Goal: Task Accomplishment & Management: Use online tool/utility

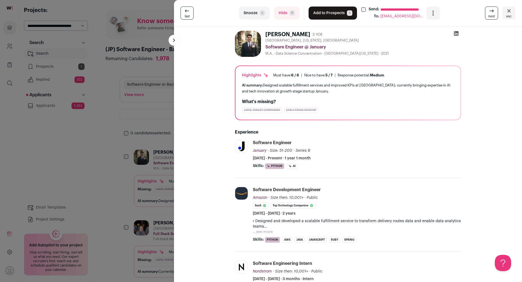
click at [509, 15] on span "esc" at bounding box center [508, 16] width 5 height 4
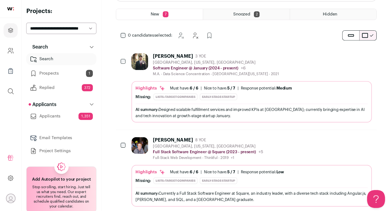
scroll to position [108, 0]
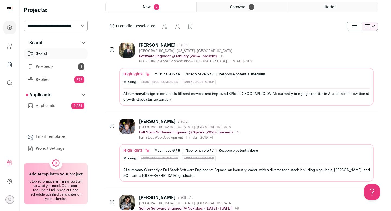
click at [42, 56] on link "Search" at bounding box center [56, 53] width 64 height 11
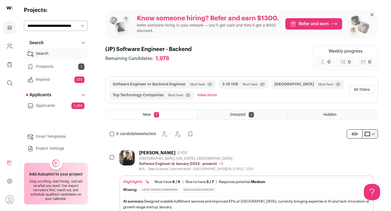
click at [9, 26] on icon "Projects" at bounding box center [10, 28] width 4 height 4
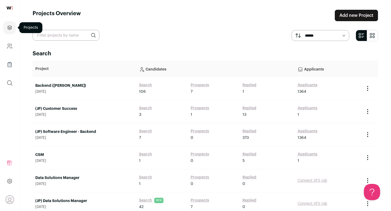
click at [10, 28] on icon "Projects" at bounding box center [10, 28] width 4 height 4
click at [347, 16] on link "Add new Project" at bounding box center [356, 15] width 43 height 11
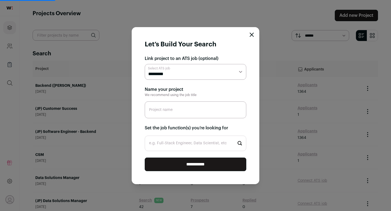
click at [204, 73] on select "**********" at bounding box center [196, 72] width 102 height 16
click at [145, 64] on select "**********" at bounding box center [196, 72] width 102 height 16
click at [192, 109] on input "Project name" at bounding box center [196, 110] width 102 height 17
type input "Security"
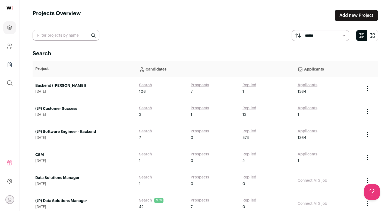
click at [359, 17] on link "Add new Project" at bounding box center [356, 15] width 43 height 11
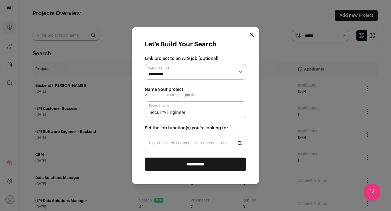
type input "Security Engineer"
click at [196, 146] on input "e.g. Full-Stack Engineer, Data Scientist, etc" at bounding box center [196, 143] width 102 height 15
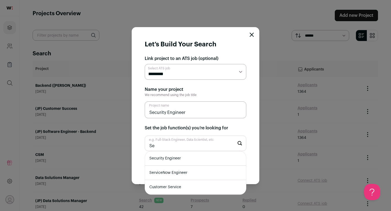
type input "Se"
click at [197, 158] on li "Security Engineer" at bounding box center [195, 159] width 101 height 14
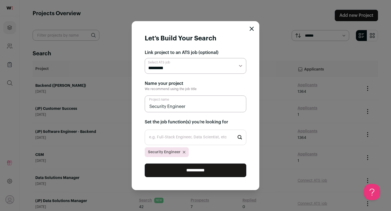
click at [195, 171] on input "**********" at bounding box center [196, 171] width 102 height 14
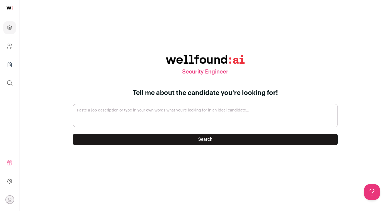
click at [137, 140] on button "Search" at bounding box center [205, 139] width 265 height 11
click at [9, 28] on icon "Projects" at bounding box center [10, 28] width 4 height 4
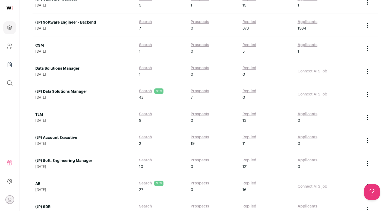
scroll to position [193, 0]
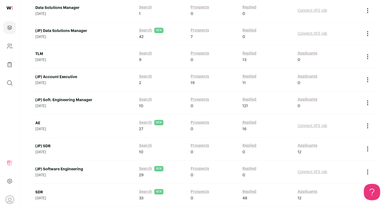
click at [82, 100] on link "(JP) Soft. Engineering Manager" at bounding box center [84, 100] width 98 height 5
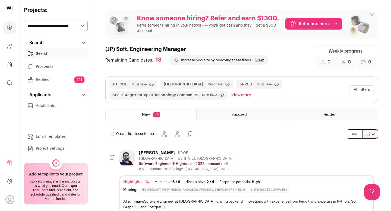
click at [243, 95] on button "View more" at bounding box center [241, 95] width 22 height 9
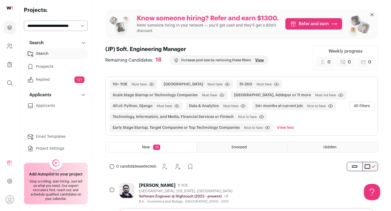
click at [358, 107] on button "All filters" at bounding box center [361, 106] width 25 height 9
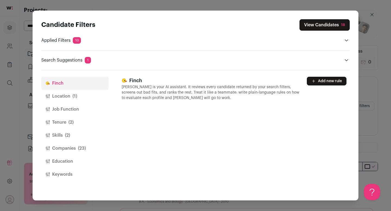
click at [68, 112] on button "Job Function" at bounding box center [74, 109] width 67 height 13
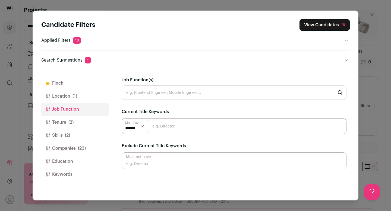
click at [178, 94] on input "Job Function(s)" at bounding box center [234, 93] width 225 height 14
click at [180, 109] on li "Full-Stack Engineer" at bounding box center [234, 107] width 224 height 14
type input "Full-Stack Engineer"
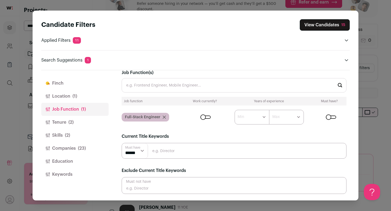
scroll to position [35, 0]
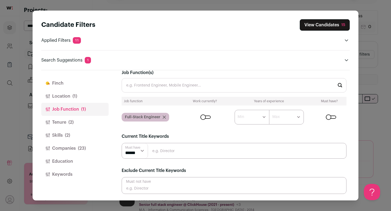
click at [61, 95] on button "Location (1)" at bounding box center [74, 96] width 67 height 13
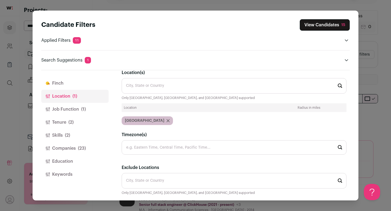
click at [83, 97] on button "Location (1)" at bounding box center [74, 96] width 67 height 13
click at [94, 111] on button "Job Function (1)" at bounding box center [74, 109] width 67 height 13
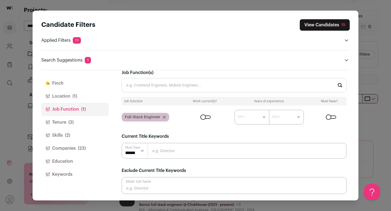
click at [89, 125] on button "Tenure (2)" at bounding box center [74, 122] width 67 height 13
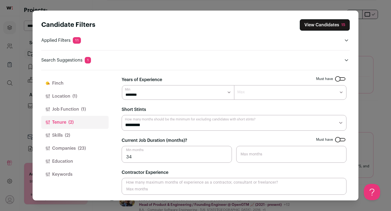
scroll to position [0, 0]
click at [227, 96] on select "******* ****** ******* ******* ******* ******* ******* ******* ******* ******* …" at bounding box center [178, 93] width 112 height 15
select select "*"
click at [122, 86] on select "******* ****** ******* ******* ******* ******* ******* ******* ******* ******* …" at bounding box center [178, 93] width 112 height 15
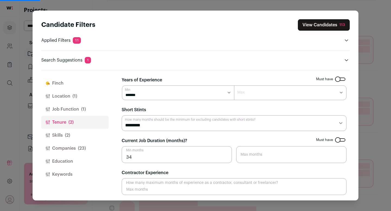
click at [86, 137] on button "Skills (2)" at bounding box center [74, 135] width 67 height 13
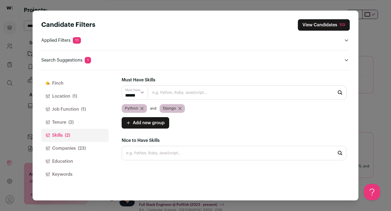
click at [180, 109] on icon "Close modal via background" at bounding box center [180, 108] width 3 height 3
click at [73, 151] on button "Companies (23)" at bounding box center [74, 148] width 67 height 13
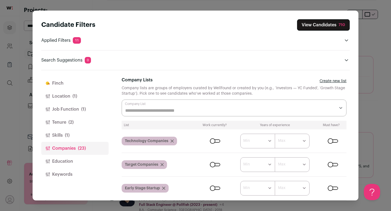
click at [336, 142] on div "Close modal via background" at bounding box center [333, 141] width 10 height 3
click at [330, 140] on div "Close modal via background" at bounding box center [333, 141] width 10 height 3
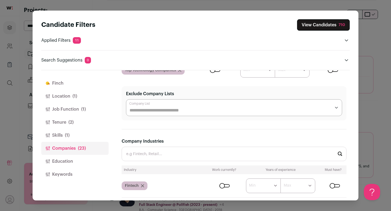
click at [225, 185] on div "Close modal via background" at bounding box center [225, 185] width 10 height 3
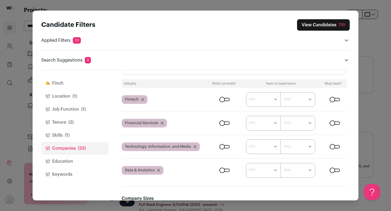
click at [226, 171] on div "Close modal via background" at bounding box center [225, 170] width 10 height 3
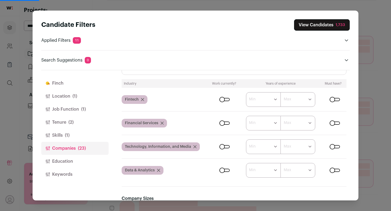
click at [336, 172] on div "Close modal via background" at bounding box center [335, 170] width 10 height 3
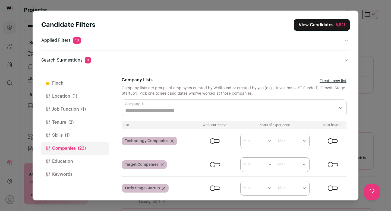
click at [316, 25] on button "View Candidates 8,521" at bounding box center [322, 24] width 56 height 11
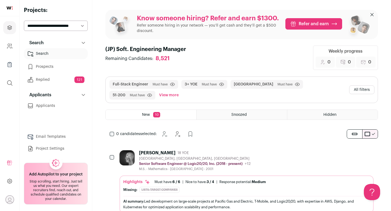
click at [222, 154] on div "Andrei Korostelev 18 YOE" at bounding box center [195, 153] width 112 height 5
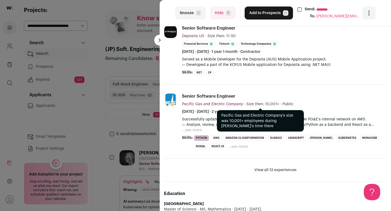
scroll to position [224, 0]
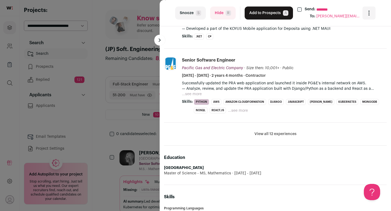
click at [99, 129] on div "last Snooze S Hide R Add to Prospects A Send: ******** To: kost@kost.to Are you…" at bounding box center [195, 105] width 391 height 211
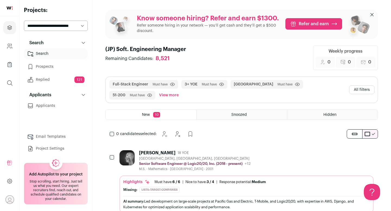
click at [51, 30] on select "**********" at bounding box center [56, 26] width 64 height 10
select select "*****"
click at [24, 21] on select "**********" at bounding box center [56, 26] width 64 height 10
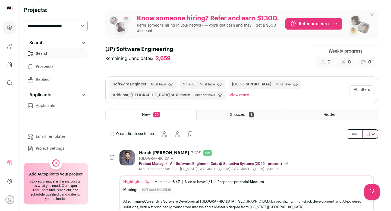
click at [353, 93] on button "All filters" at bounding box center [361, 90] width 25 height 9
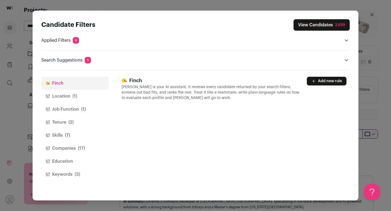
click at [70, 110] on button "Job Function (1)" at bounding box center [74, 109] width 67 height 13
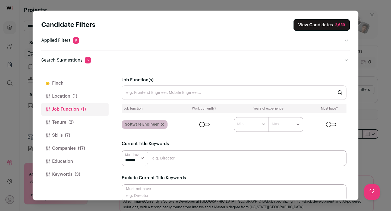
click at [163, 124] on icon "Close modal via background" at bounding box center [162, 124] width 3 height 3
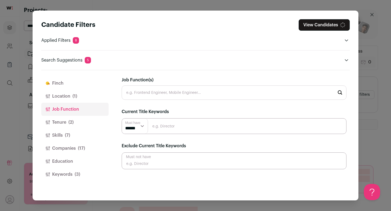
click at [161, 95] on input "Job Function(s)" at bounding box center [234, 93] width 225 height 14
click at [164, 107] on li "Full-Stack Engineer" at bounding box center [234, 107] width 224 height 14
type input "Full-Stack Engineer"
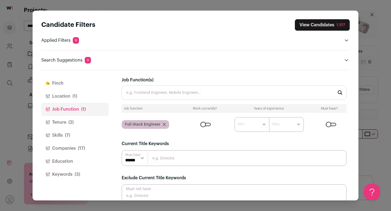
click at [316, 27] on button "View Candidates 1,517" at bounding box center [322, 24] width 55 height 11
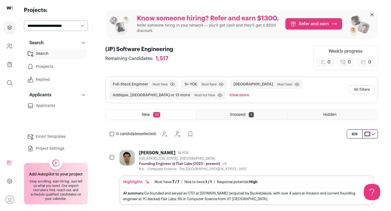
click at [253, 157] on div "Kevin Vo 14 YOE New York, New York, United States Founding Engineer @ Flair Lab…" at bounding box center [247, 161] width 254 height 21
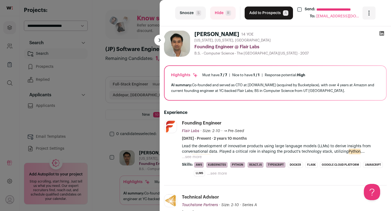
click at [63, 60] on div "**********" at bounding box center [195, 105] width 391 height 211
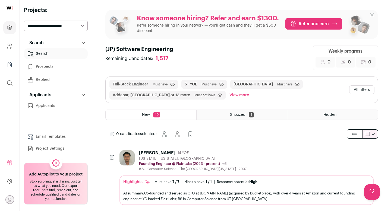
click at [57, 29] on select "**********" at bounding box center [56, 26] width 64 height 10
select select "*****"
click at [24, 21] on select "**********" at bounding box center [56, 26] width 64 height 10
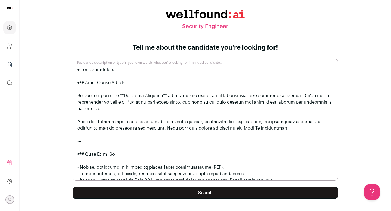
scroll to position [152, 0]
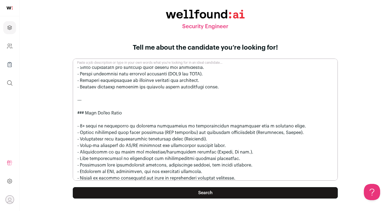
type textarea "# Job Description ### Come Build With Us We are looking for a **Security Engine…"
click at [190, 195] on button "Search" at bounding box center [205, 192] width 265 height 11
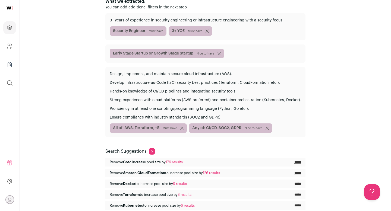
scroll to position [106, 0]
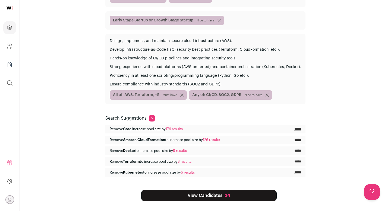
click at [295, 139] on input "*****" at bounding box center [298, 140] width 7 height 4
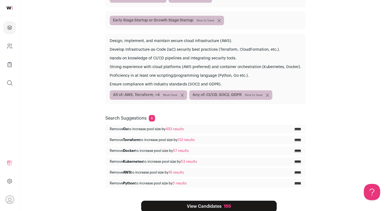
click at [295, 130] on input "*****" at bounding box center [298, 129] width 7 height 4
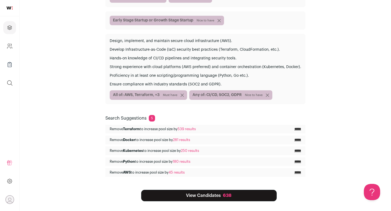
click at [212, 196] on link "View Candidates 638" at bounding box center [209, 195] width 136 height 11
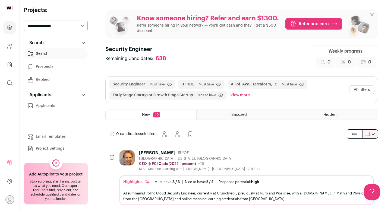
click at [218, 155] on div "Kesten Broughton 15 YOE" at bounding box center [199, 153] width 121 height 5
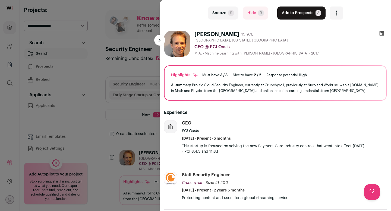
click at [255, 16] on button "Hide R" at bounding box center [256, 13] width 26 height 13
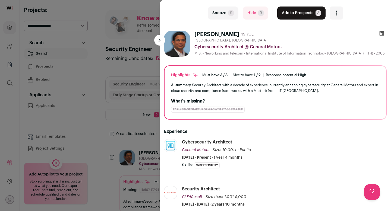
click at [383, 36] on icon at bounding box center [381, 33] width 5 height 5
click at [287, 14] on button "Add to Prospects A" at bounding box center [301, 13] width 48 height 13
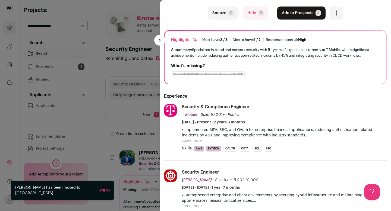
scroll to position [71, 0]
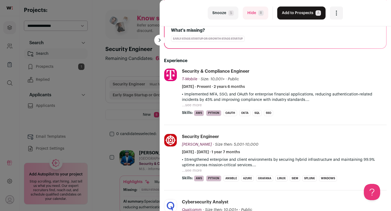
click at [193, 106] on button "...see more" at bounding box center [192, 105] width 20 height 5
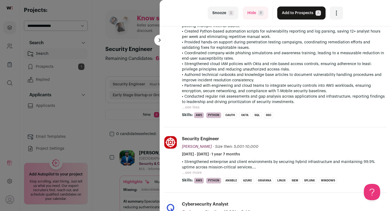
scroll to position [216, 0]
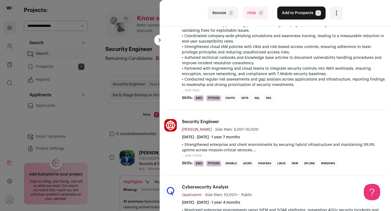
click at [192, 156] on button "...see more" at bounding box center [192, 155] width 20 height 5
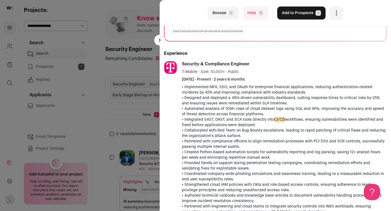
scroll to position [0, 0]
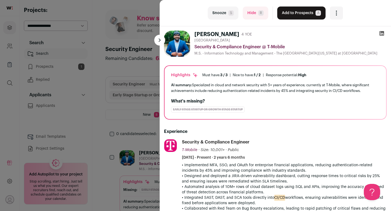
click at [293, 15] on button "Add to Prospects A" at bounding box center [301, 13] width 48 height 13
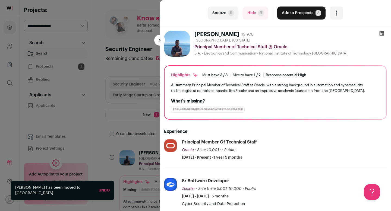
click at [248, 10] on button "Hide R" at bounding box center [256, 13] width 26 height 13
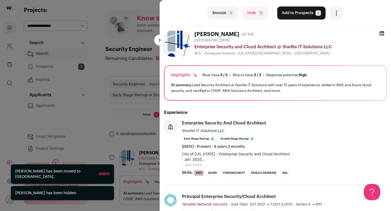
click at [249, 12] on button "Hide R" at bounding box center [256, 13] width 26 height 13
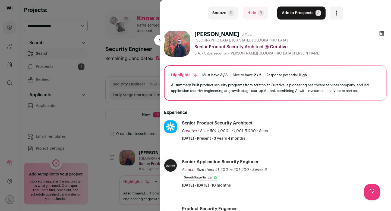
click at [381, 32] on icon at bounding box center [381, 33] width 5 height 5
click at [302, 16] on button "Add to Prospects A" at bounding box center [301, 13] width 48 height 13
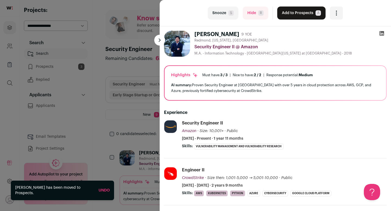
click at [302, 16] on button "Add to Prospects A" at bounding box center [301, 13] width 48 height 13
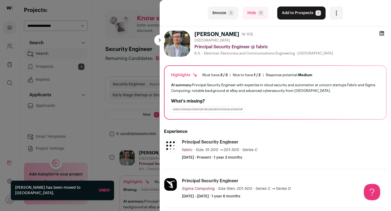
click at [302, 16] on button "Add to Prospects A" at bounding box center [301, 13] width 48 height 13
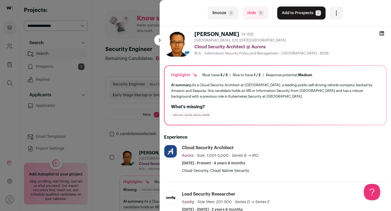
click at [302, 16] on button "Add to Prospects A" at bounding box center [301, 13] width 48 height 13
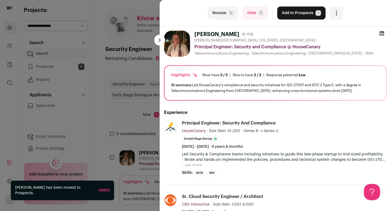
click at [302, 16] on button "Add to Prospects A" at bounding box center [301, 13] width 48 height 13
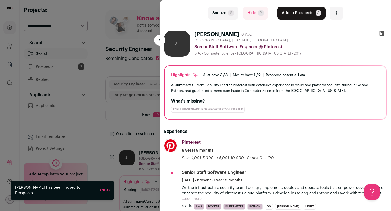
click at [292, 15] on button "Add to Prospects A" at bounding box center [301, 13] width 48 height 13
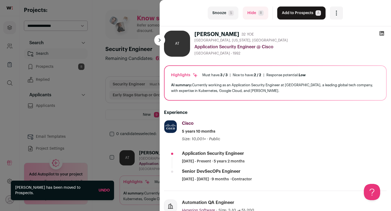
click at [254, 14] on button "Hide R" at bounding box center [256, 13] width 26 height 13
